Goal: Task Accomplishment & Management: Complete application form

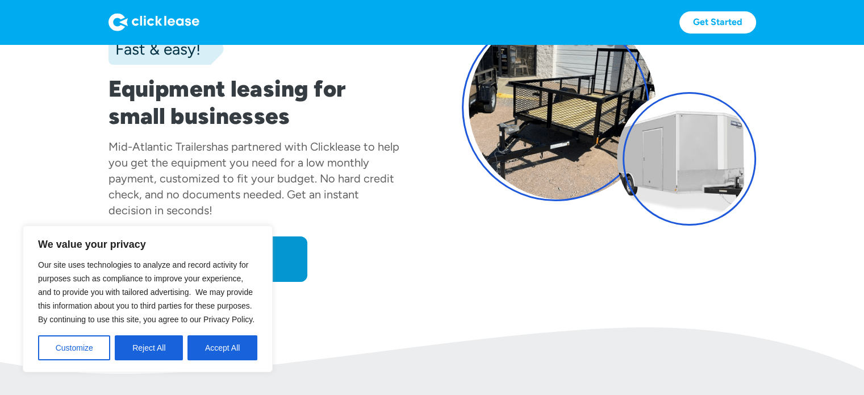
scroll to position [114, 0]
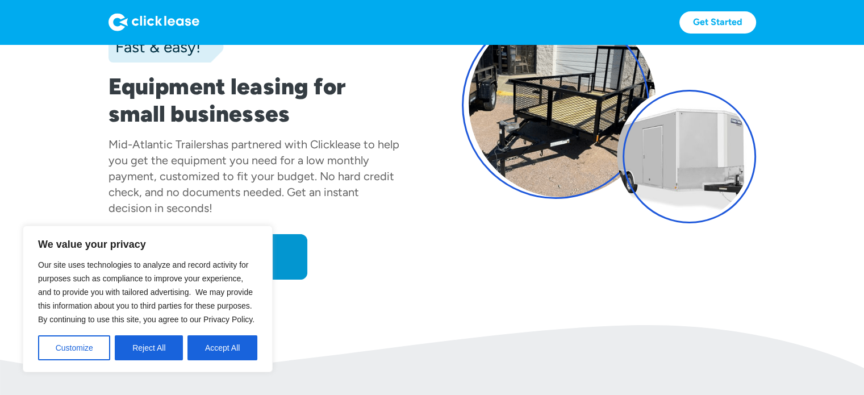
click at [409, 266] on div "Fast & easy! Equipment leasing for small businesses Mid-Atlantic Trailers has p…" at bounding box center [431, 116] width 647 height 326
click at [155, 348] on button "Reject All" at bounding box center [149, 347] width 68 height 25
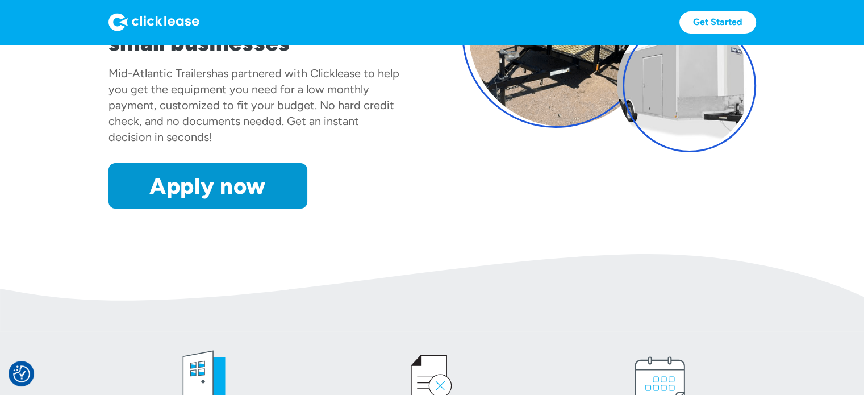
scroll to position [170, 0]
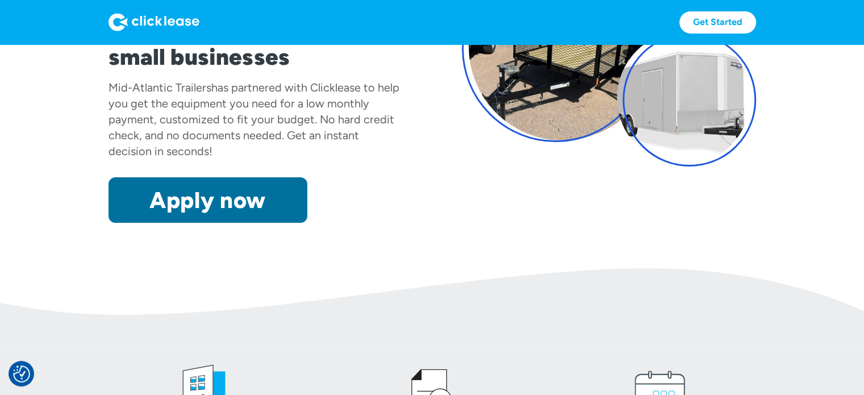
click at [244, 211] on link "Apply now" at bounding box center [207, 199] width 199 height 45
